Goal: Communication & Community: Share content

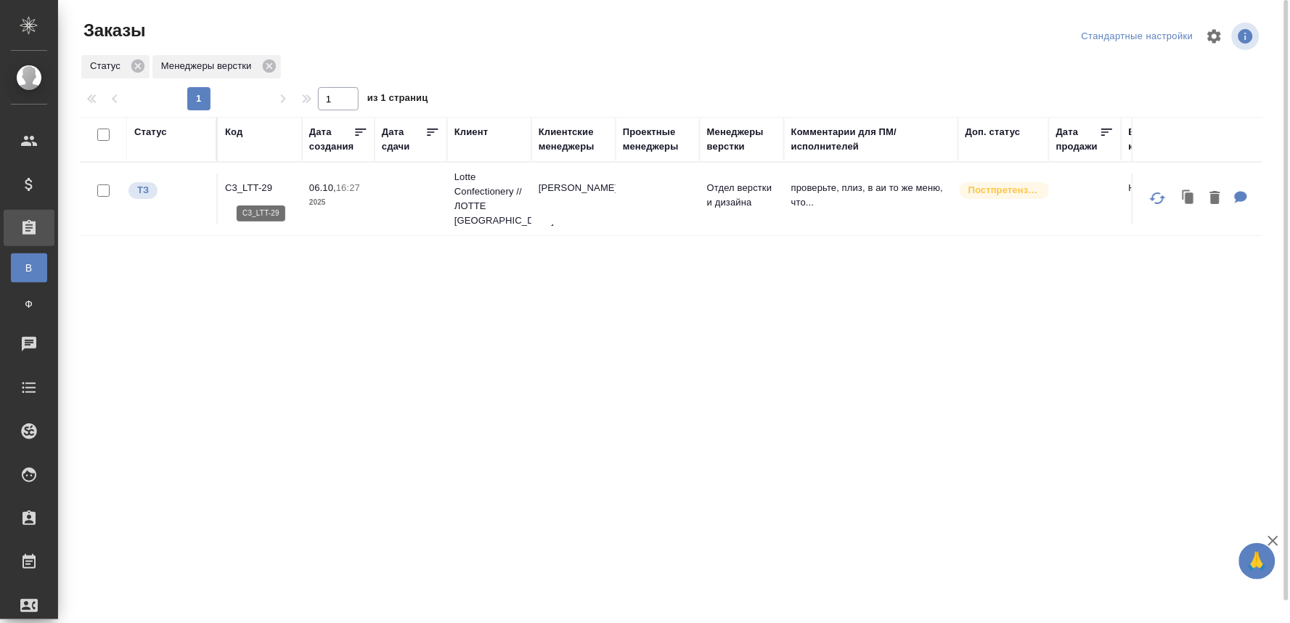
click at [237, 181] on p "C3_LTT-29" at bounding box center [260, 188] width 70 height 15
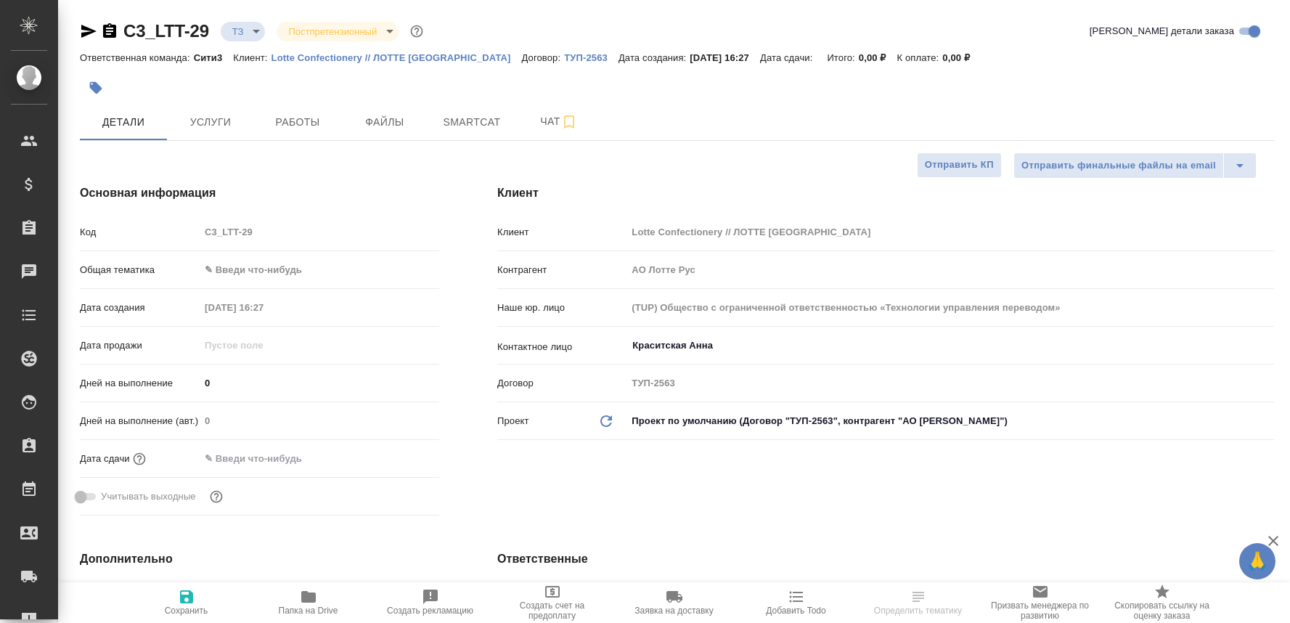
select select "RU"
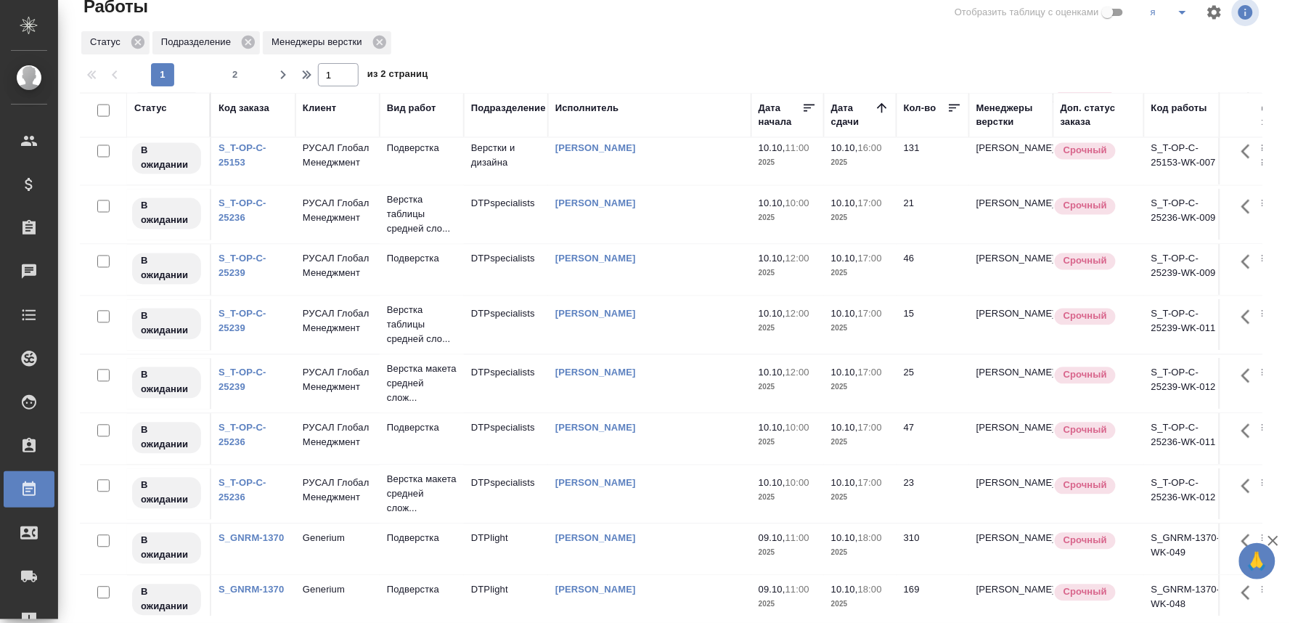
scroll to position [970, 0]
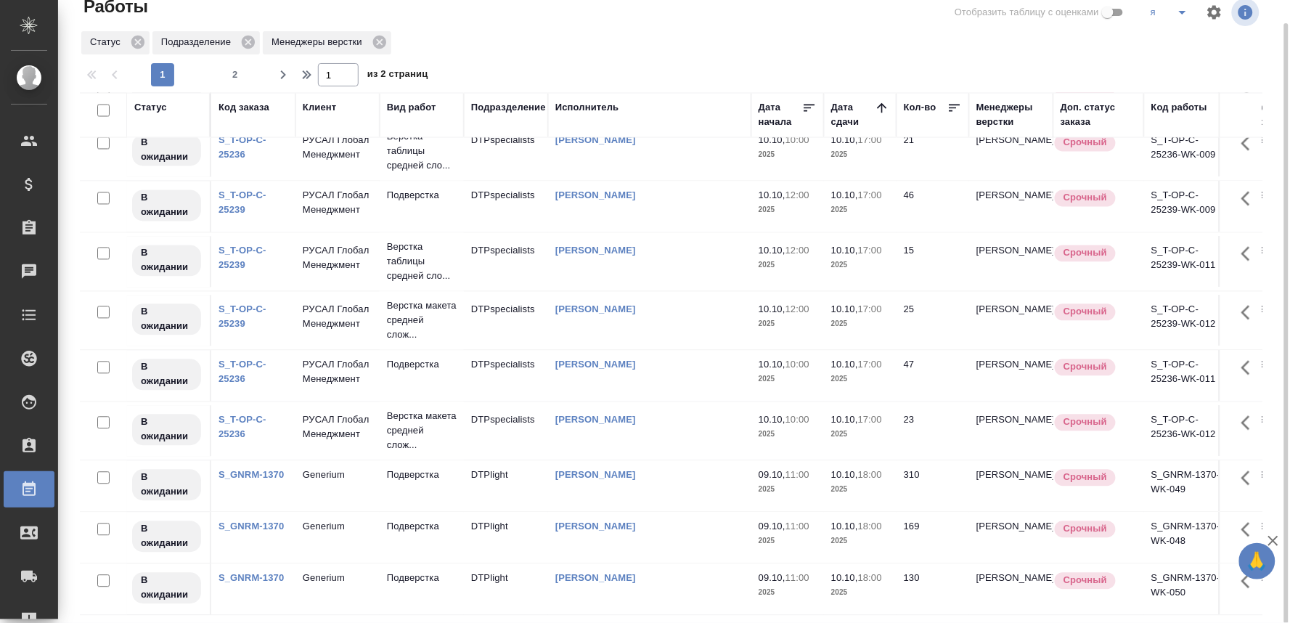
click at [226, 65] on button "2" at bounding box center [235, 74] width 23 height 23
type input "2"
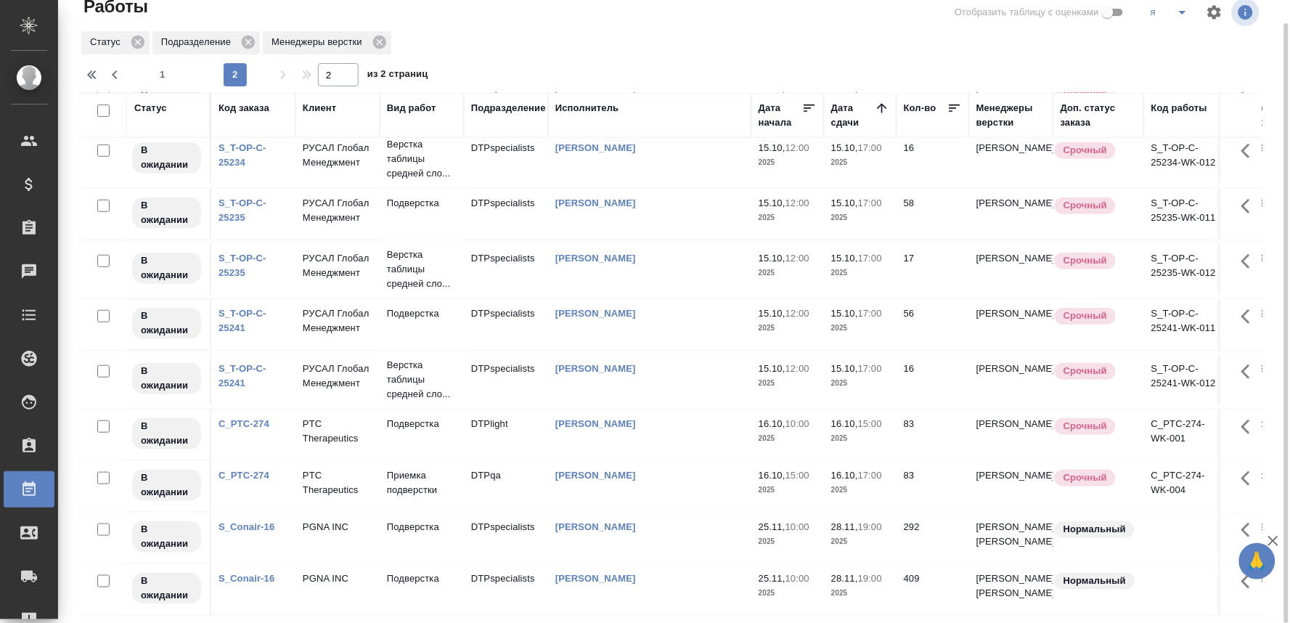
scroll to position [0, 0]
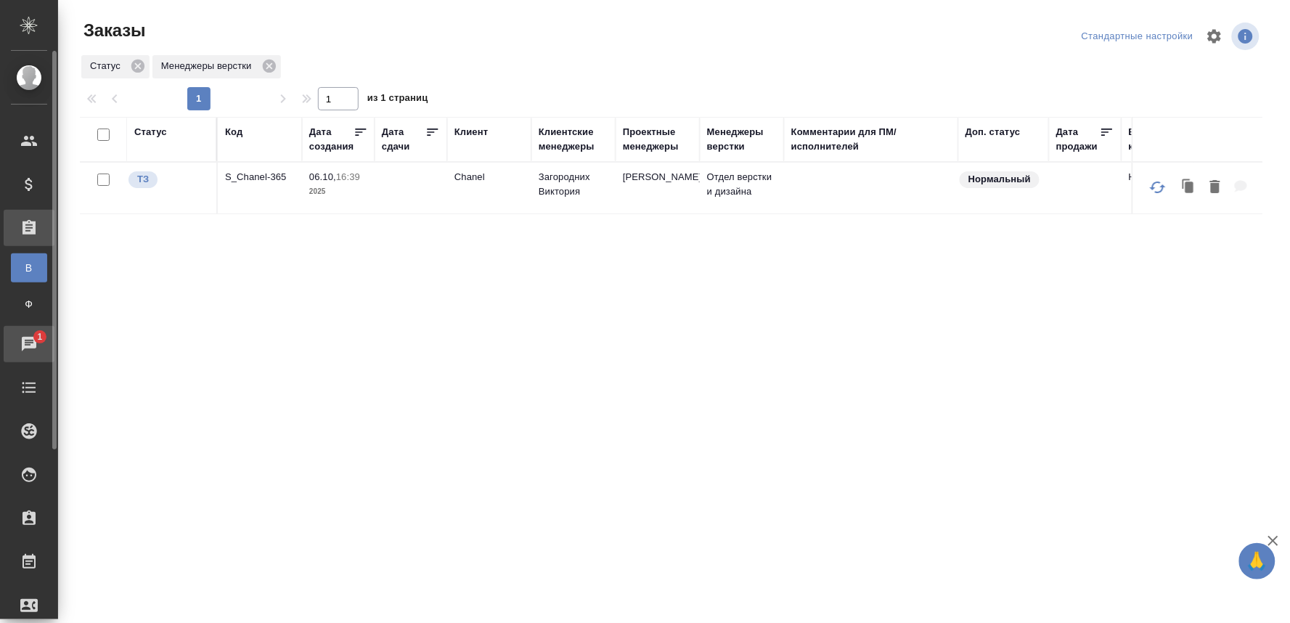
click at [26, 352] on div "Чаты" at bounding box center [11, 344] width 36 height 22
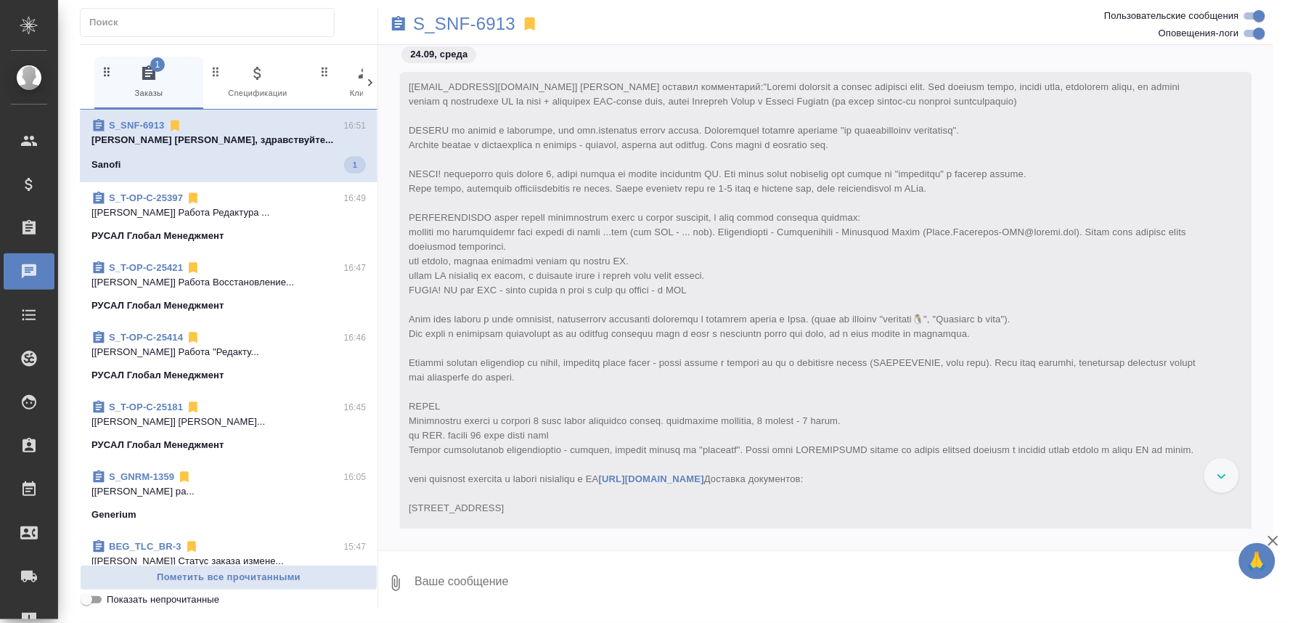
scroll to position [50689, 0]
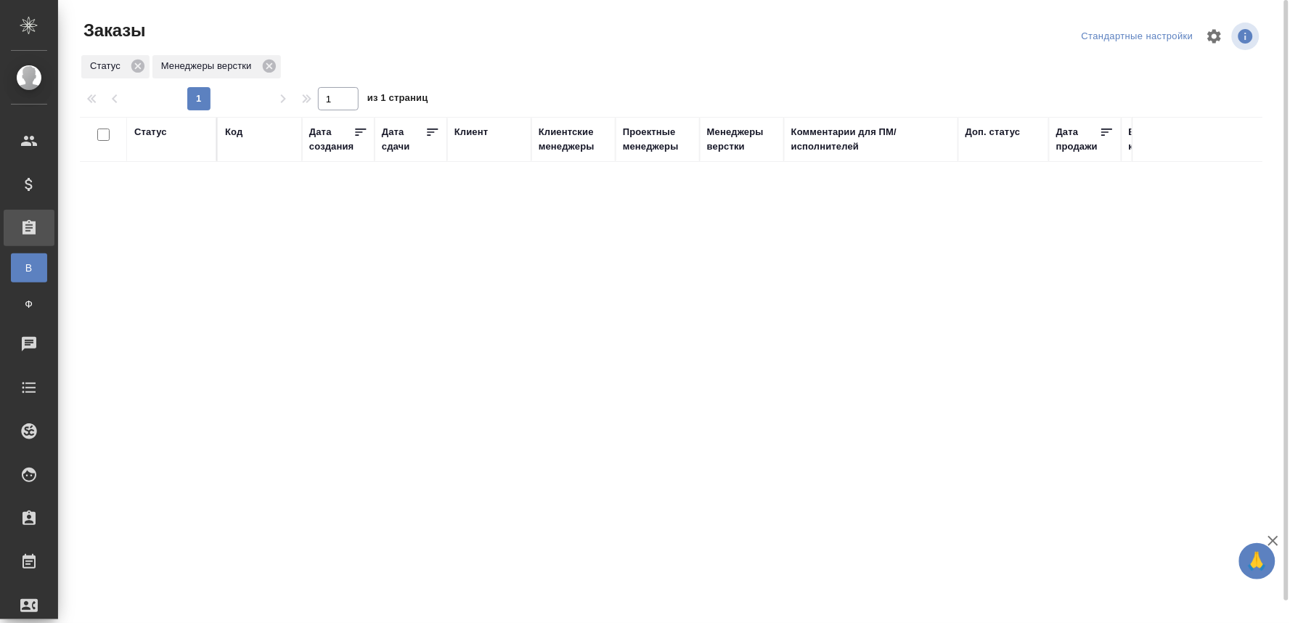
click at [606, 296] on div "Статус Код Дата создания Дата сдачи Клиент Клиентские менеджеры Проектные менед…" at bounding box center [671, 378] width 1182 height 523
click at [654, 308] on div "Статус Код Дата создания Дата сдачи Клиент Клиентские менеджеры Проектные менед…" at bounding box center [671, 378] width 1182 height 523
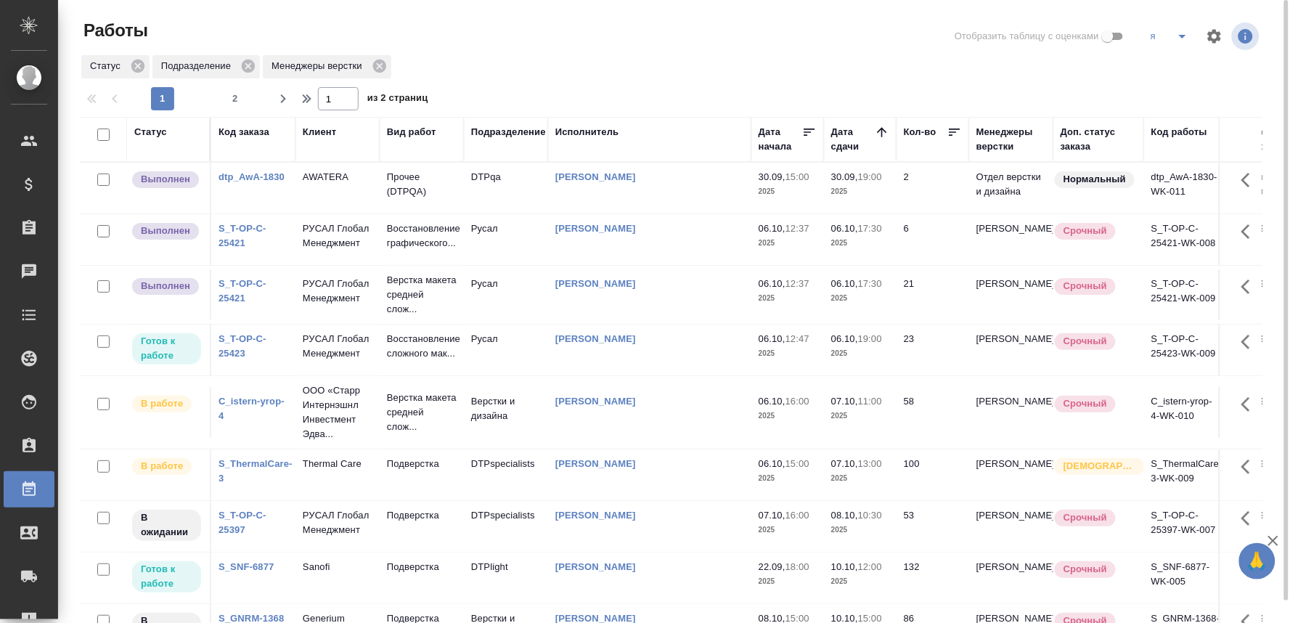
click at [335, 243] on p "РУСАЛ Глобал Менеджмент" at bounding box center [338, 235] width 70 height 29
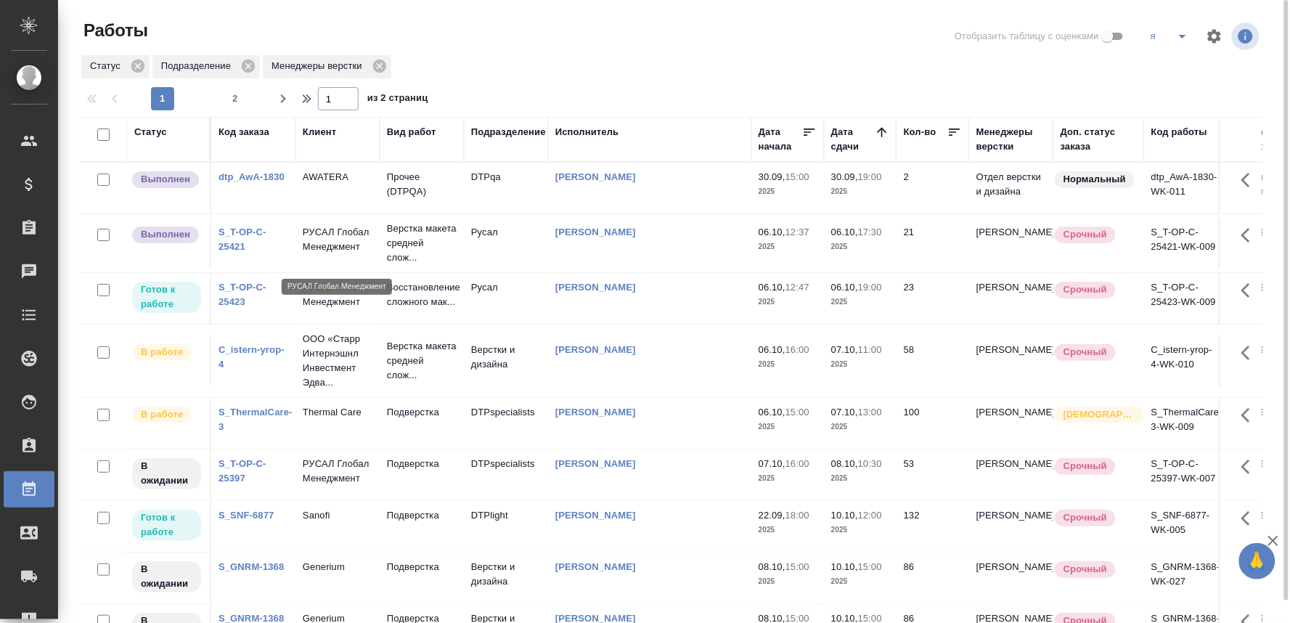
click at [306, 242] on p "РУСАЛ Глобал Менеджмент" at bounding box center [338, 239] width 70 height 29
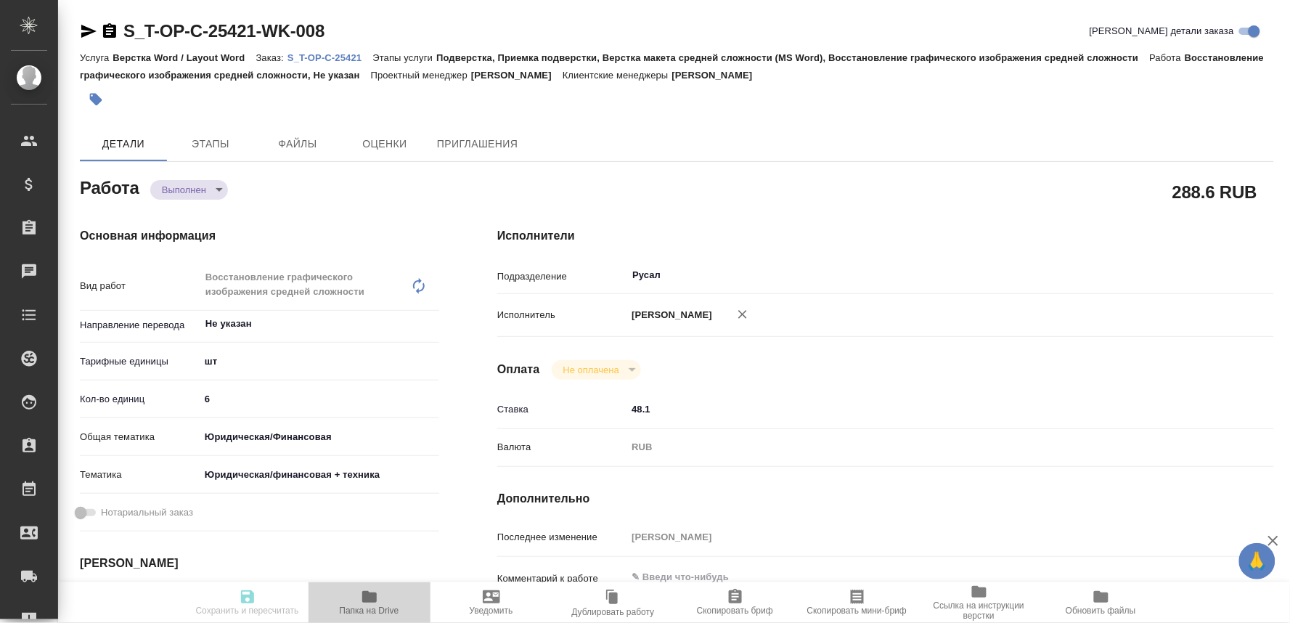
click at [361, 592] on icon "button" at bounding box center [369, 596] width 17 height 17
click at [208, 189] on body "🙏 .cls-1 fill:#fff; AWATERA Oksiutovich Irina Клиенты Спецификации Заказы 0 Чат…" at bounding box center [645, 311] width 1290 height 623
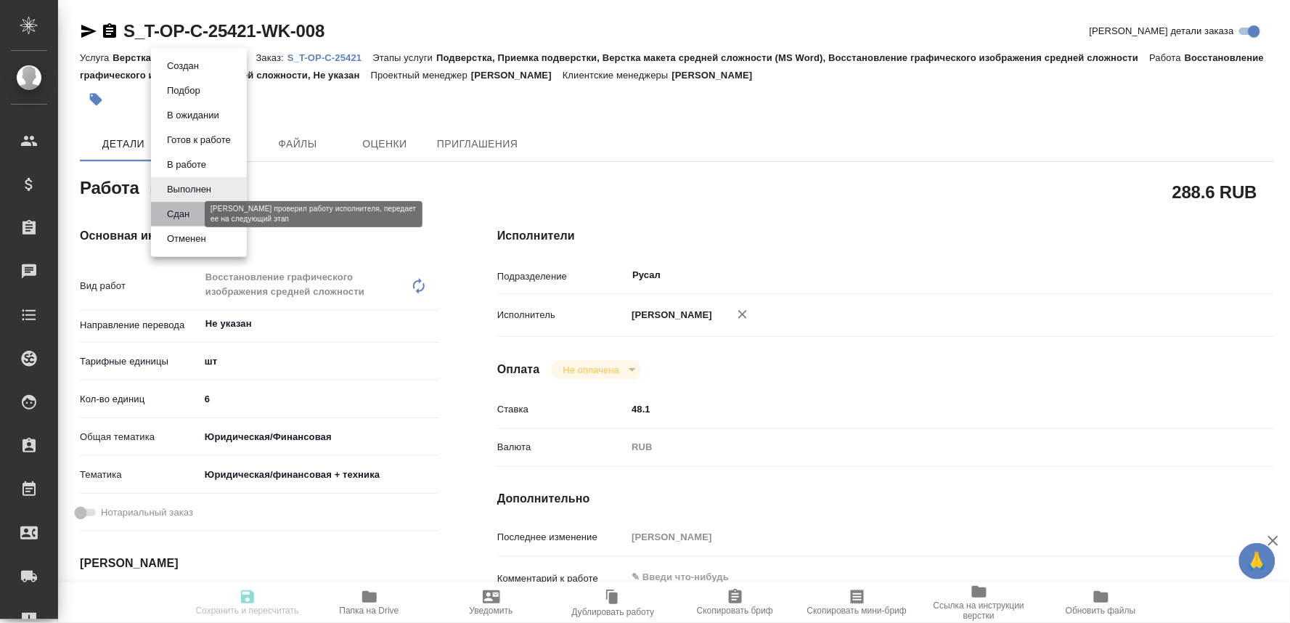
click at [169, 206] on button "Сдан" at bounding box center [178, 214] width 31 height 16
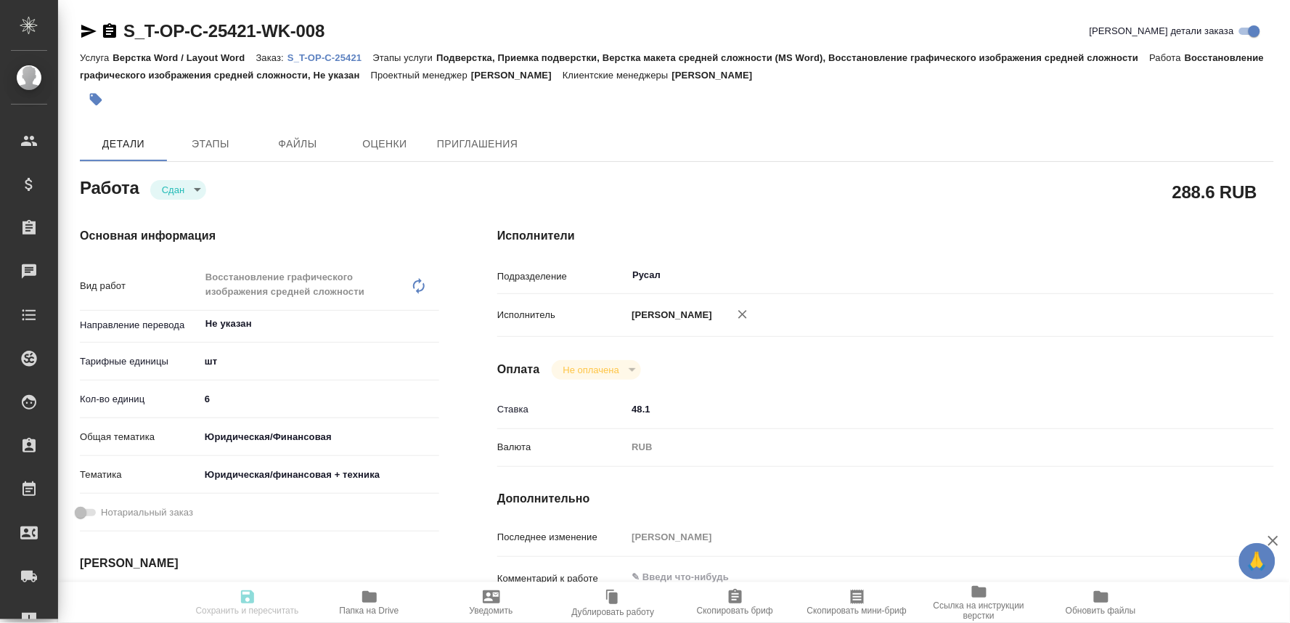
type textarea "x"
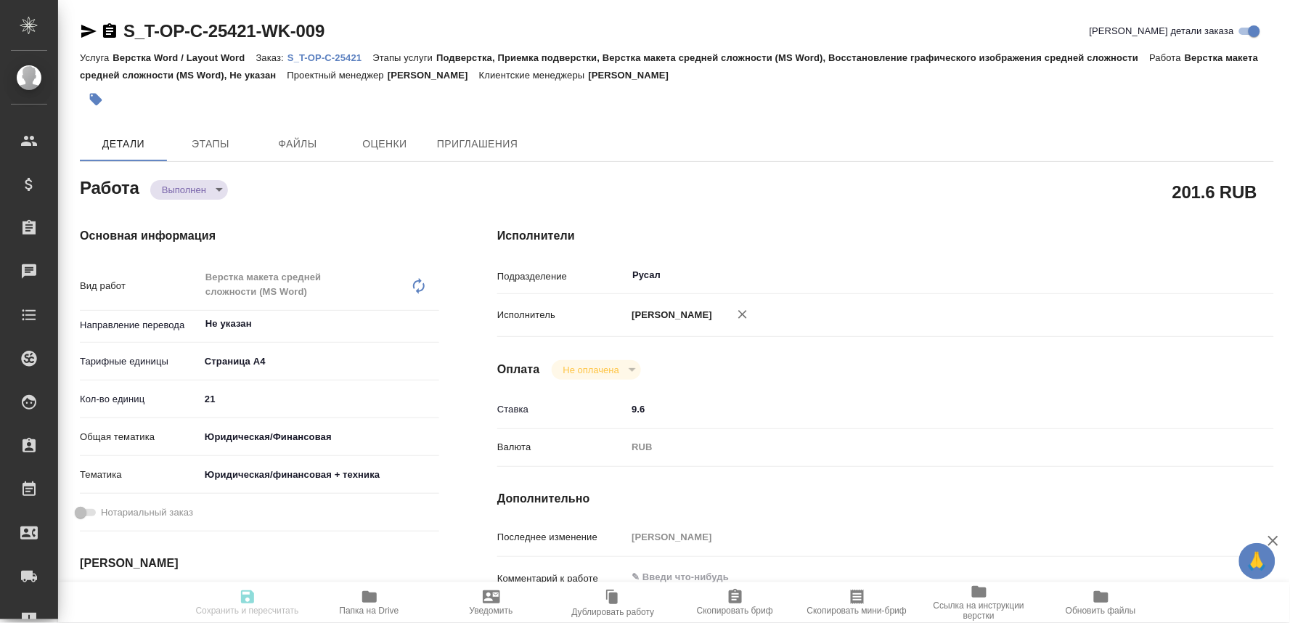
click at [372, 593] on icon "button" at bounding box center [369, 597] width 15 height 12
click at [353, 54] on p "S_T-OP-C-25421" at bounding box center [329, 57] width 85 height 11
click at [199, 184] on body "🙏 .cls-1 fill:#fff; AWATERA Oksiutovich Irina Клиенты Спецификации Заказы 0 Чат…" at bounding box center [645, 311] width 1290 height 623
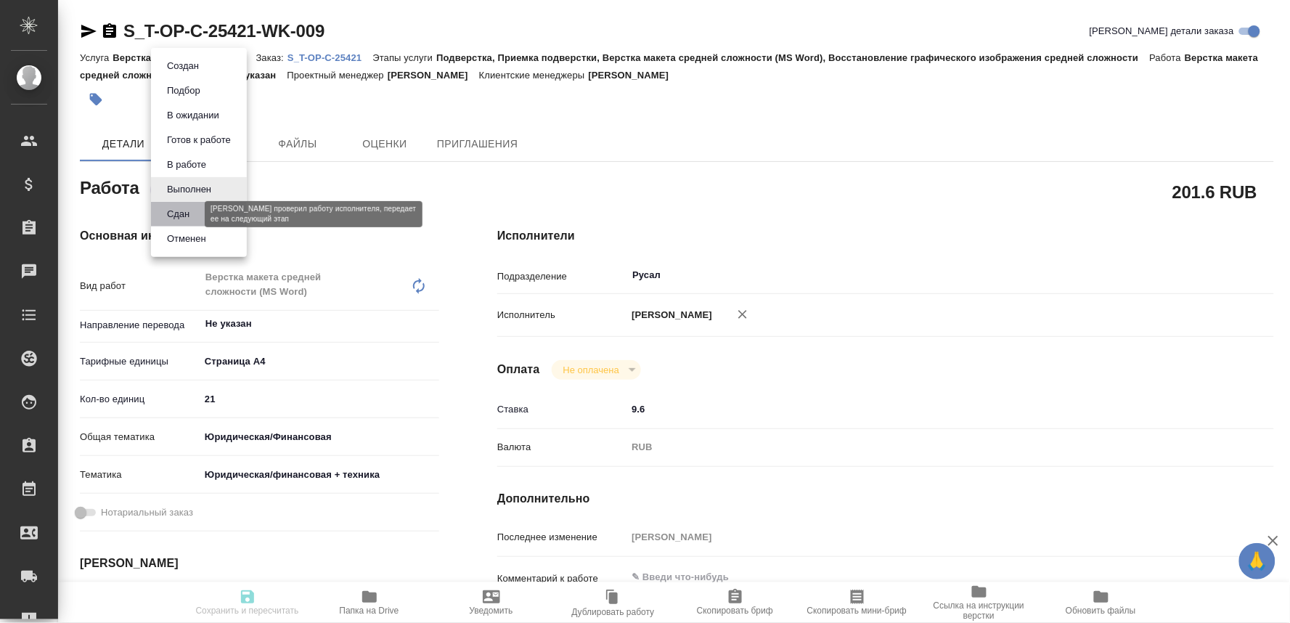
click at [176, 208] on button "Сдан" at bounding box center [178, 214] width 31 height 16
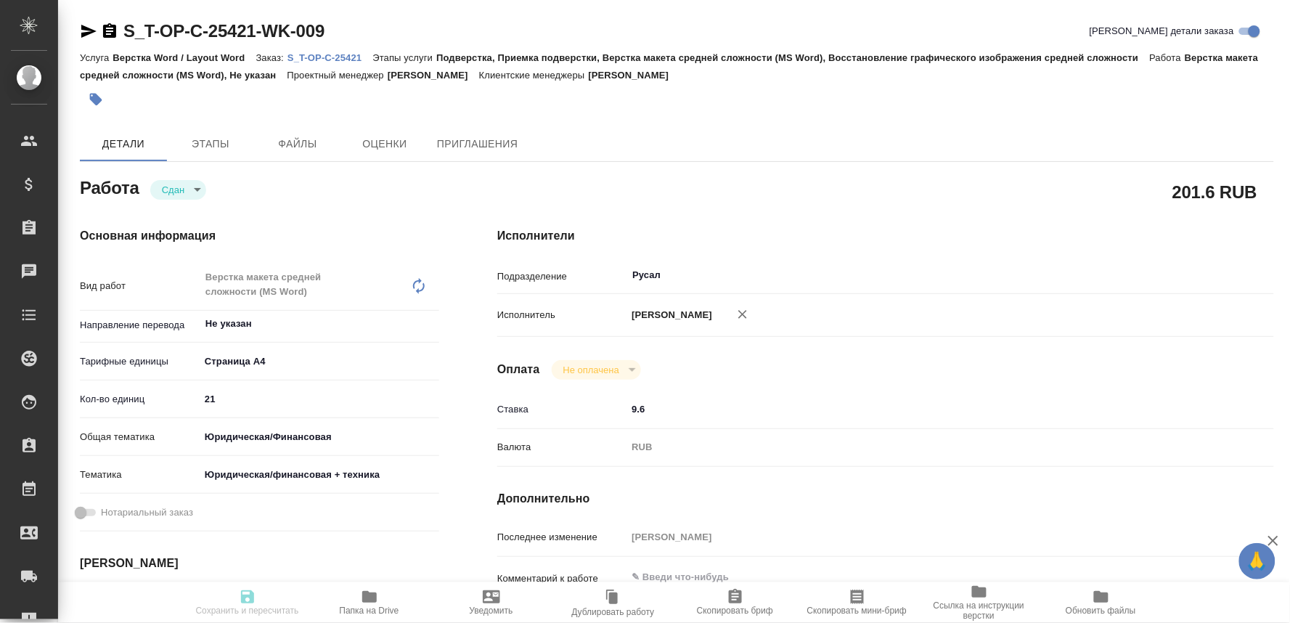
type textarea "x"
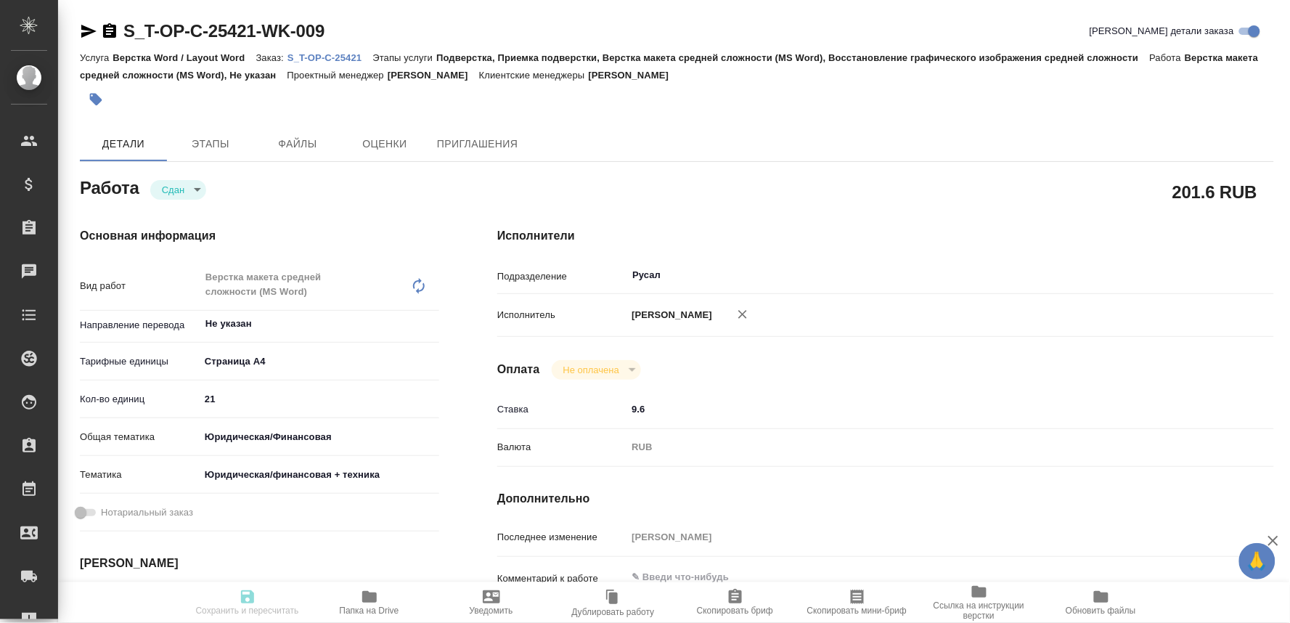
type textarea "x"
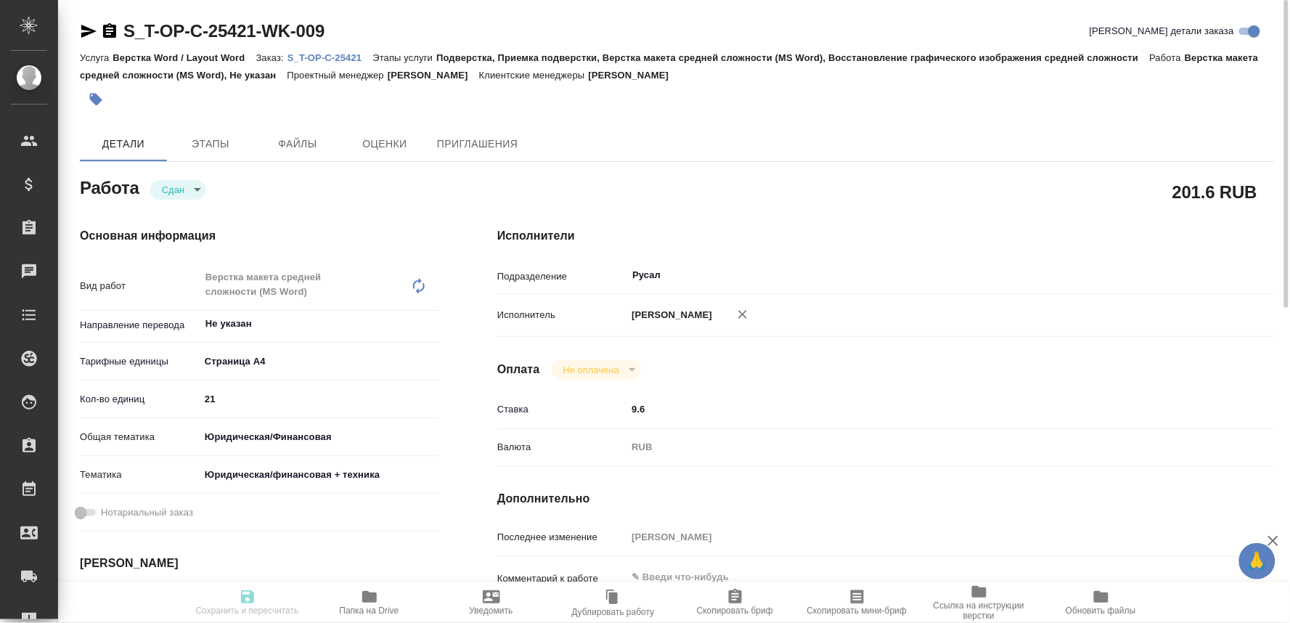
click at [324, 52] on link "S_T-OP-C-25421" at bounding box center [329, 57] width 85 height 12
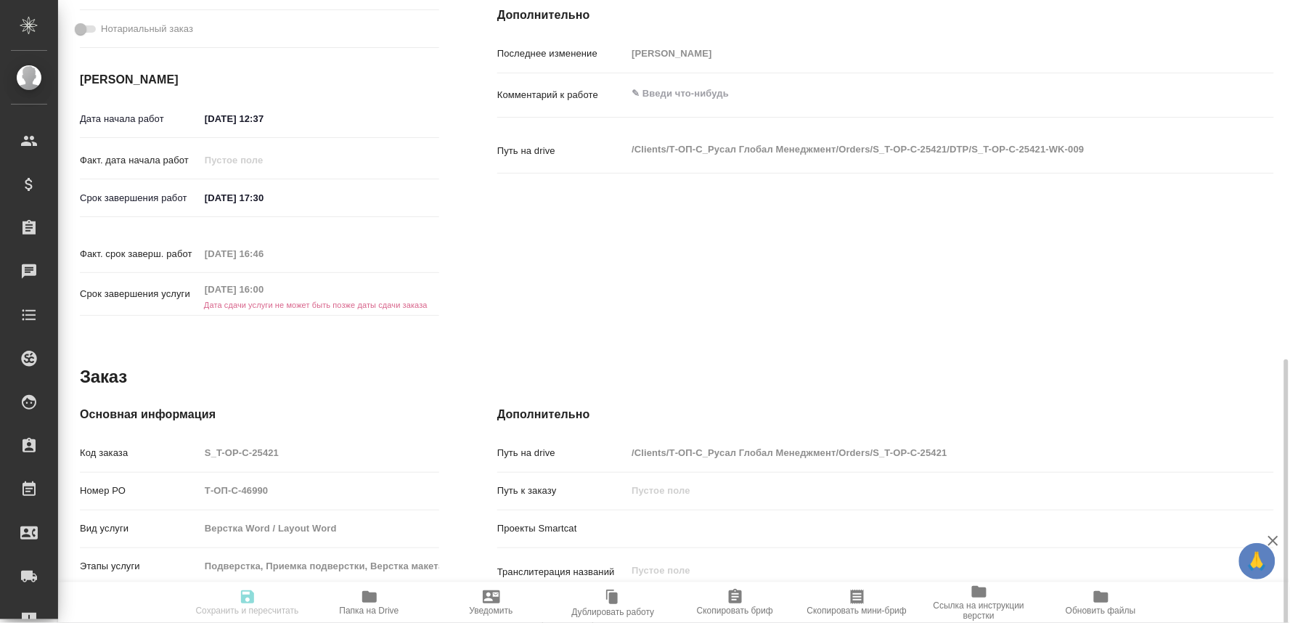
scroll to position [564, 0]
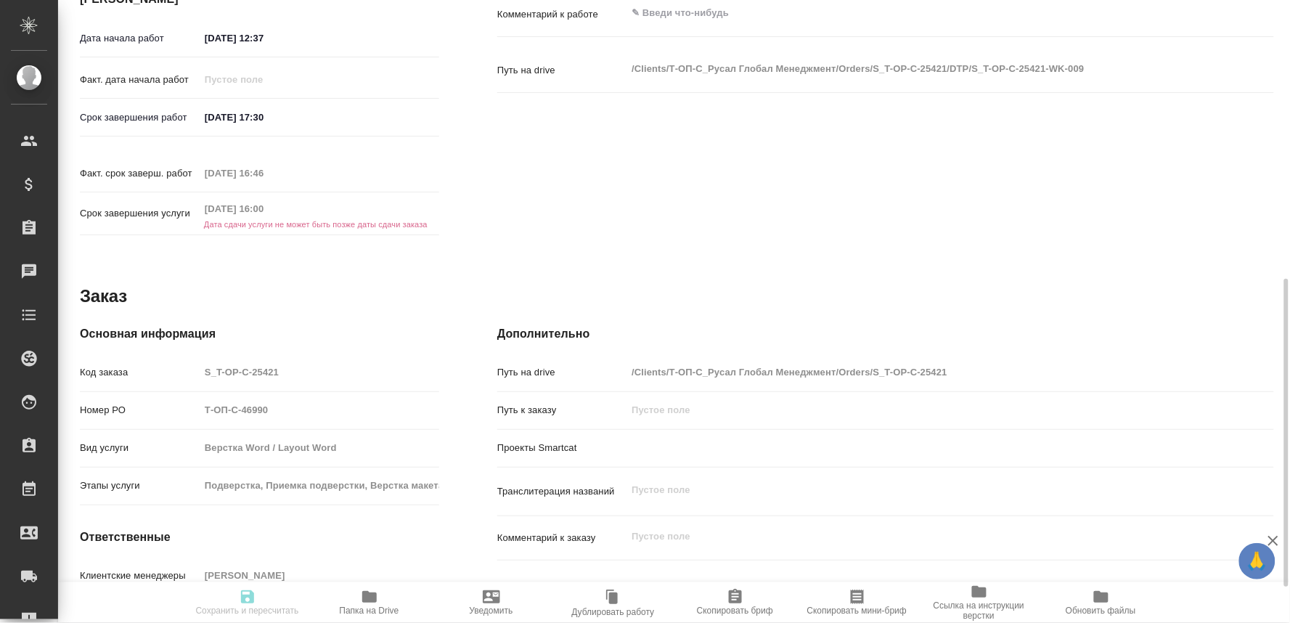
click at [160, 198] on div "Срок завершения услуги 15.10.2025 16:00 Дата сдачи услуги не может быть позже д…" at bounding box center [259, 213] width 359 height 30
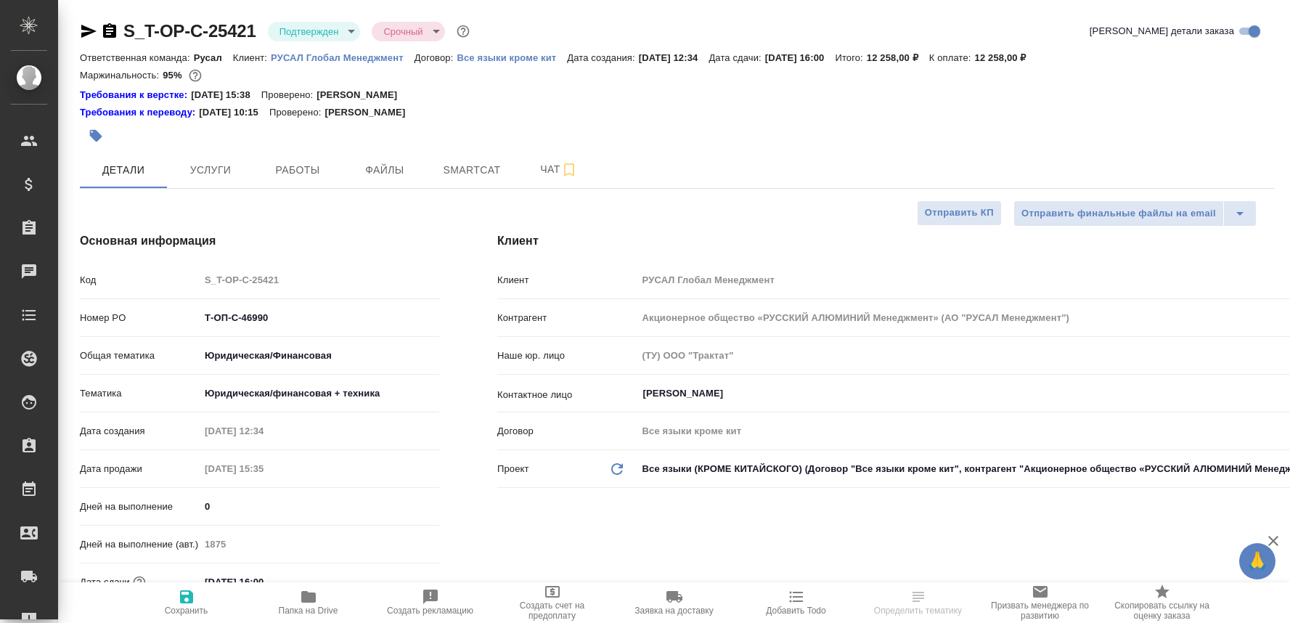
select select "RU"
click at [538, 174] on span "Чат" at bounding box center [559, 169] width 70 height 18
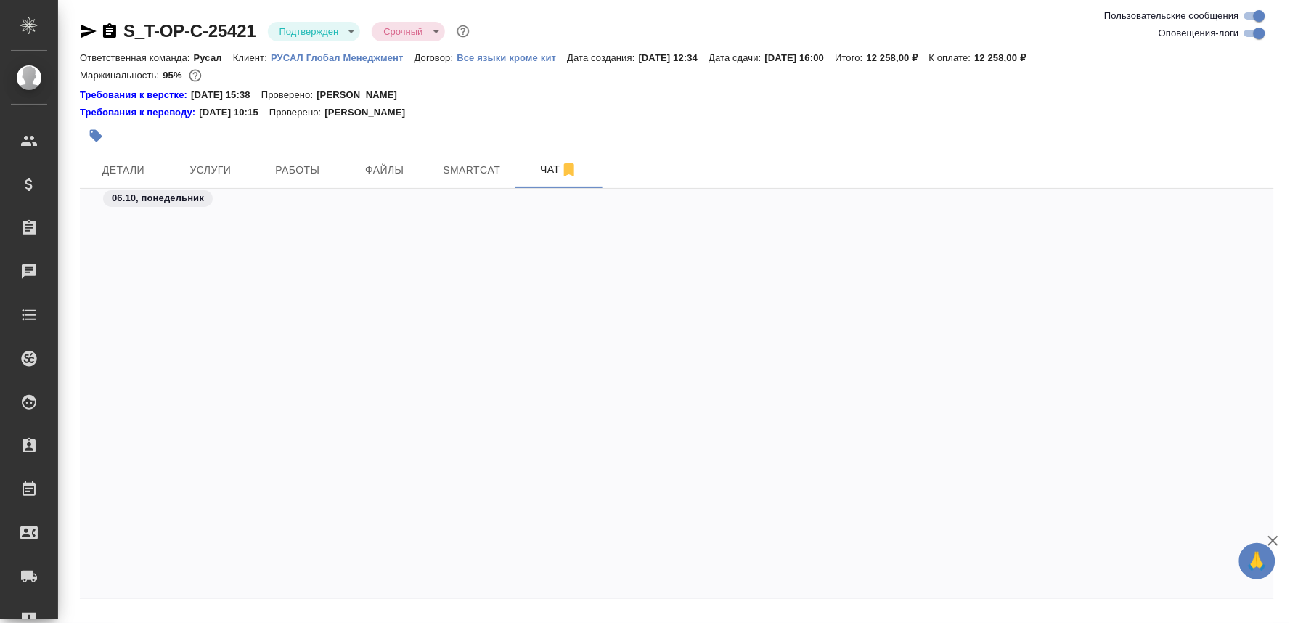
scroll to position [4800, 0]
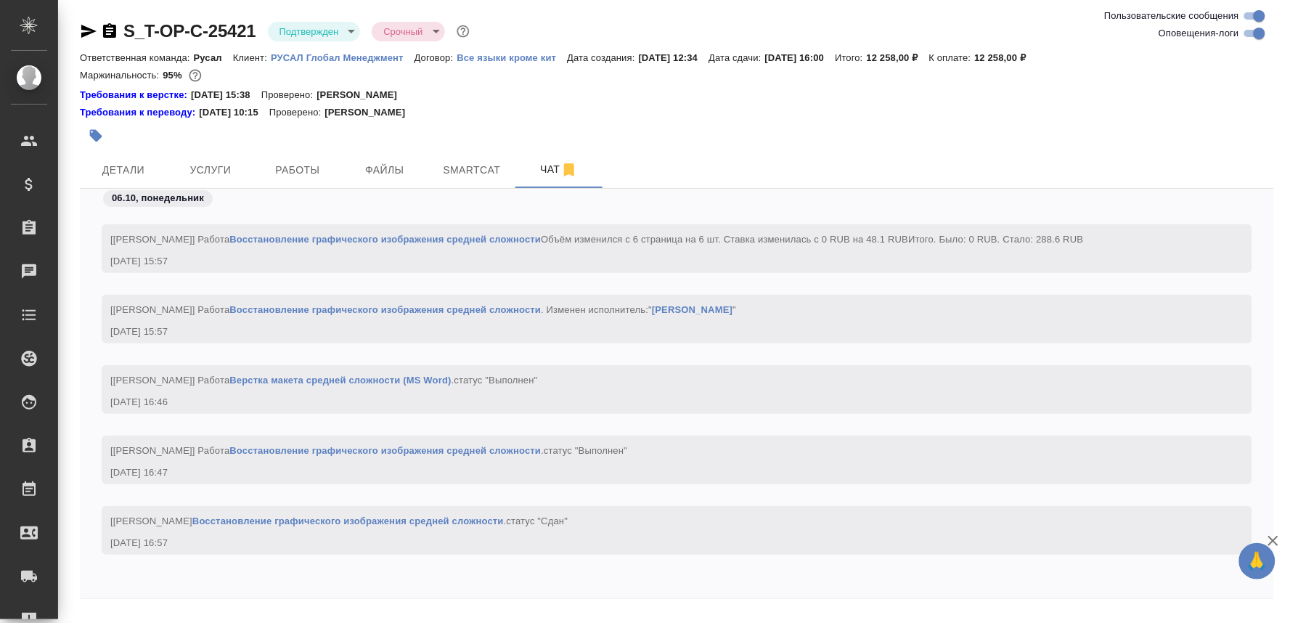
click at [177, 618] on textarea at bounding box center [694, 630] width 1159 height 49
paste textarea "[URL][DOMAIN_NAME]"
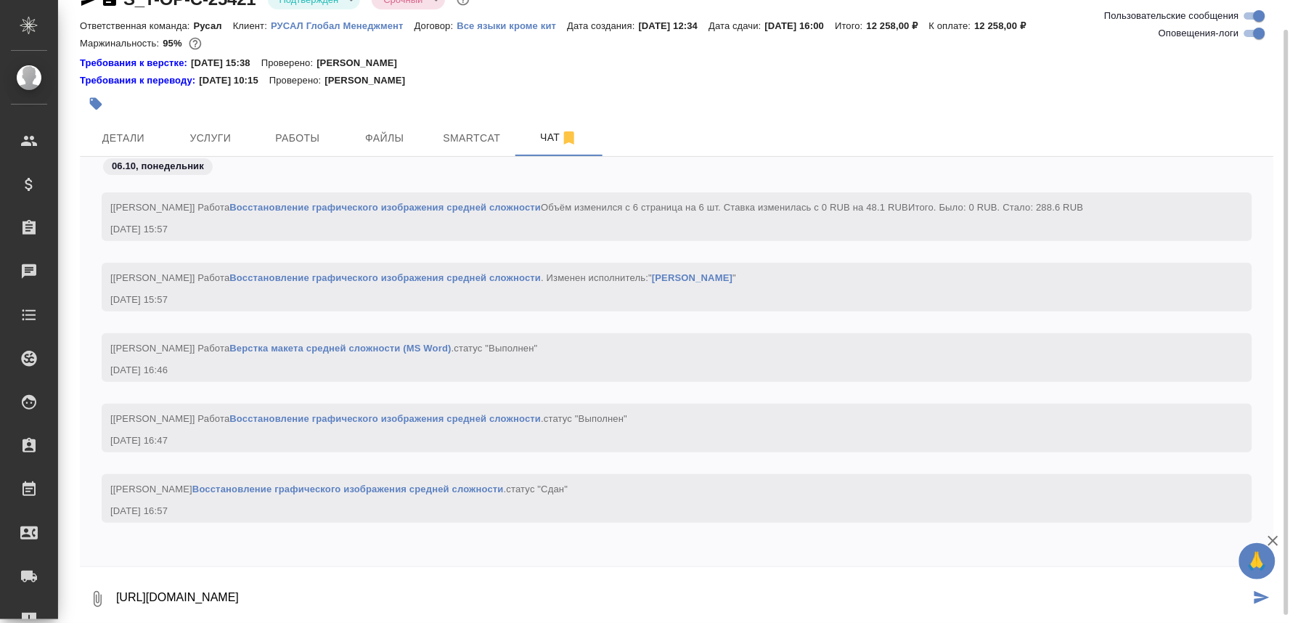
type textarea "[URL][DOMAIN_NAME]"
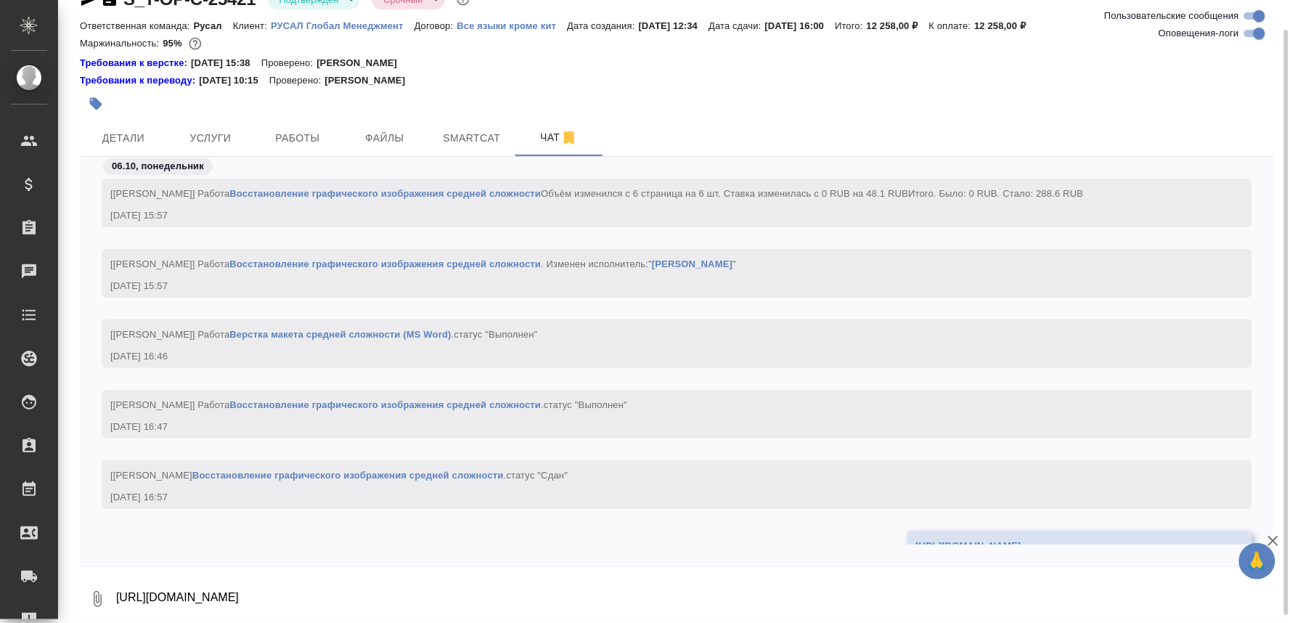
scroll to position [4899, 0]
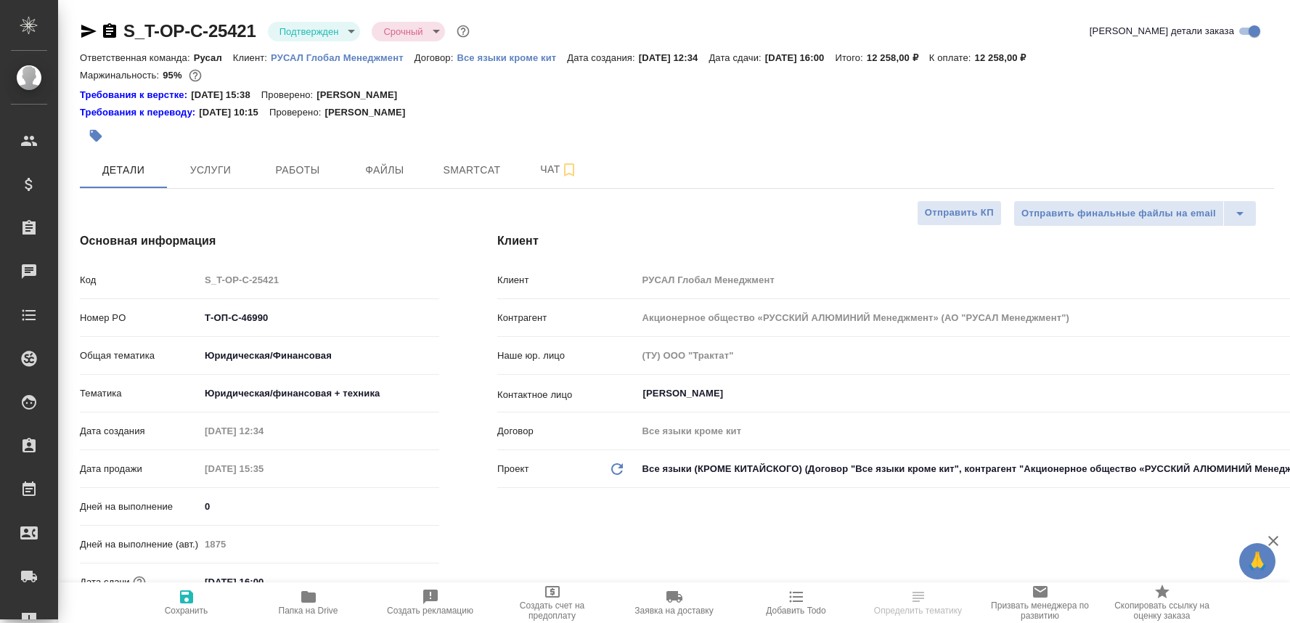
select select "RU"
